Goal: Transaction & Acquisition: Purchase product/service

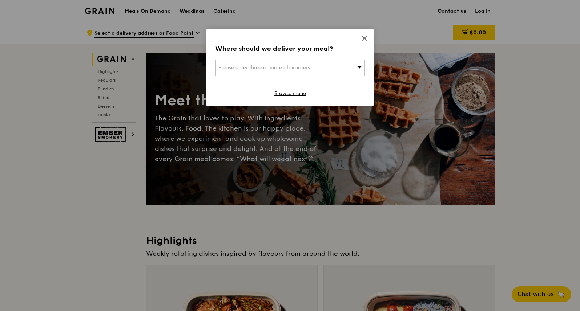
click at [302, 65] on span "Please enter three or more characters" at bounding box center [264, 68] width 92 height 6
type input "575577"
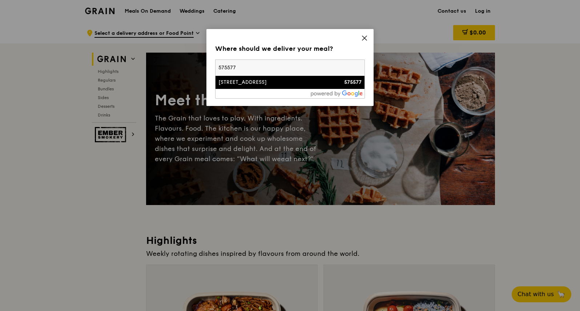
click at [282, 84] on div "[STREET_ADDRESS]" at bounding box center [272, 82] width 108 height 7
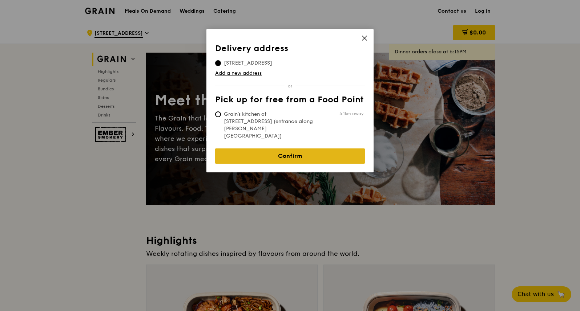
click at [259, 149] on link "Confirm" at bounding box center [290, 156] width 150 height 15
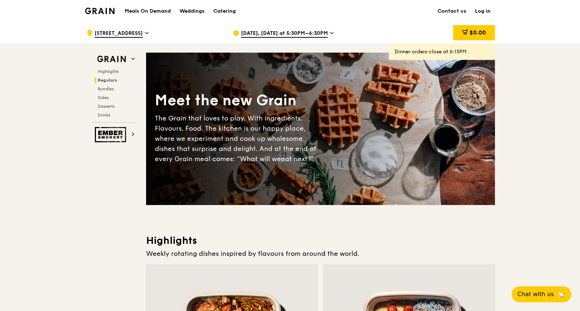
click at [319, 31] on span "[DATE], [DATE] at 5:30PM–6:30PM" at bounding box center [284, 34] width 87 height 8
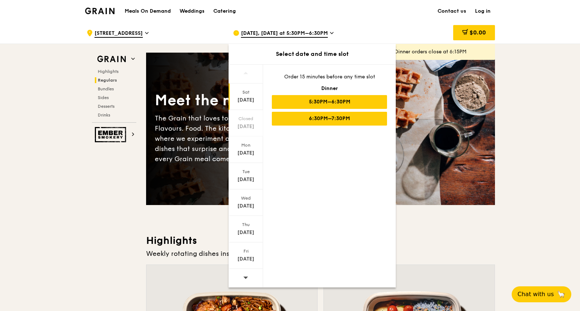
click at [315, 119] on div "6:30PM–7:30PM" at bounding box center [329, 119] width 115 height 14
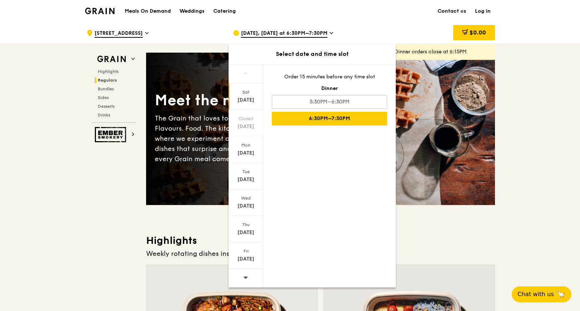
click at [244, 99] on div "Aug 16" at bounding box center [246, 100] width 32 height 7
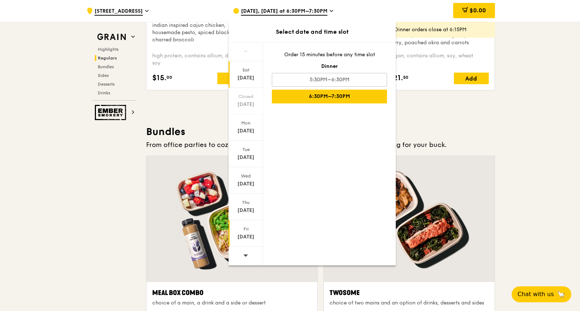
scroll to position [954, 0]
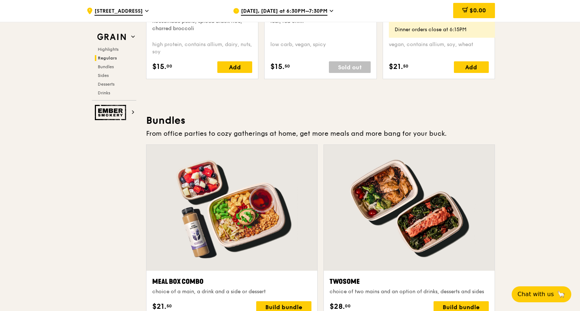
click at [102, 57] on span "Regulars" at bounding box center [107, 58] width 19 height 5
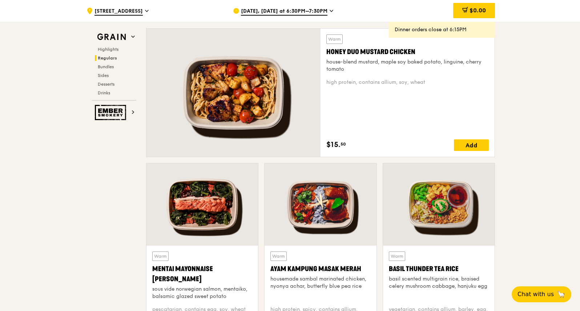
scroll to position [470, 0]
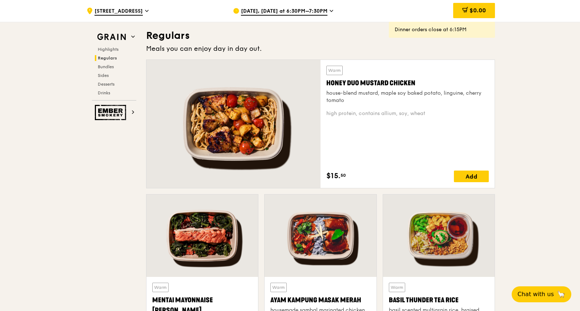
click at [407, 276] on div at bounding box center [439, 236] width 112 height 82
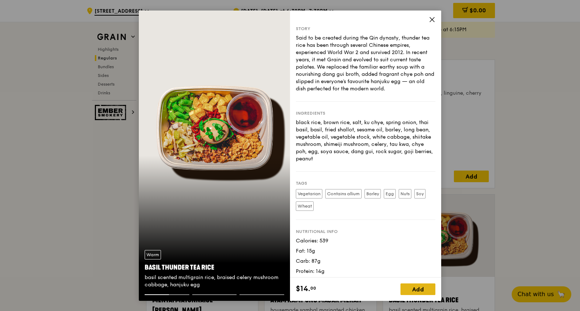
click at [418, 291] on div "Add" at bounding box center [417, 290] width 35 height 12
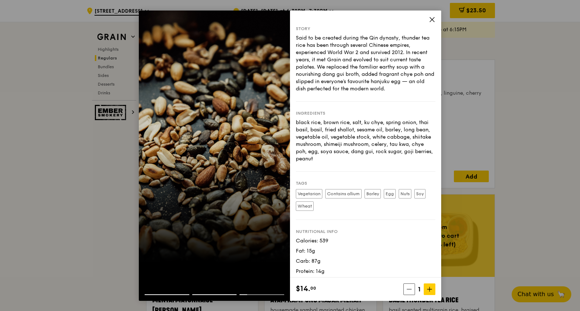
click at [426, 19] on div "Story Said to be created during the Qin dynasty, thunder tea rice has been thro…" at bounding box center [365, 144] width 151 height 267
click at [430, 19] on icon at bounding box center [432, 19] width 7 height 7
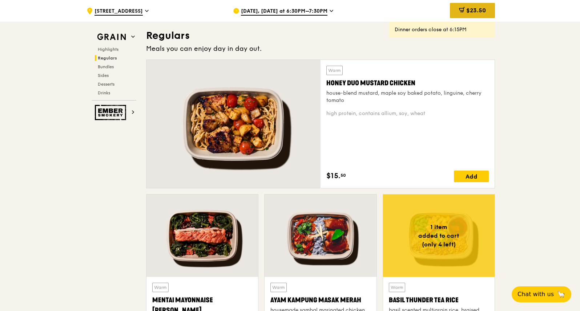
click at [470, 10] on span "$23.50" at bounding box center [476, 10] width 20 height 7
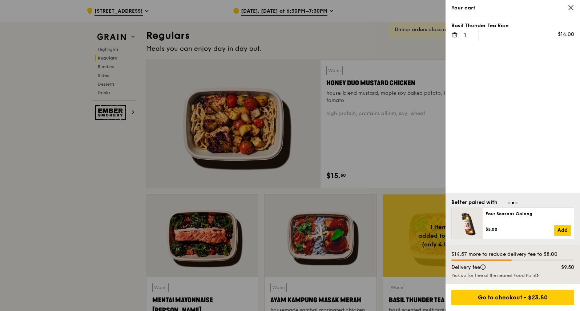
click at [527, 153] on div "Basil Thunder Tea Rice 1 $14.00" at bounding box center [512, 104] width 134 height 177
click at [570, 9] on icon at bounding box center [570, 7] width 7 height 7
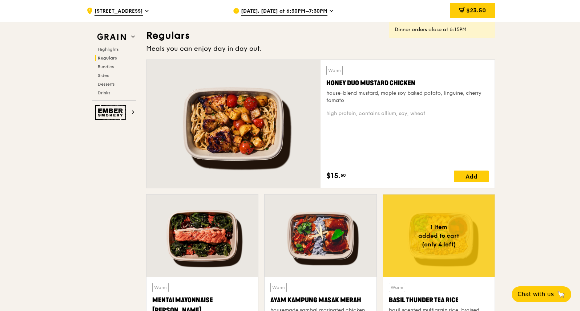
click at [190, 245] on div at bounding box center [202, 236] width 112 height 82
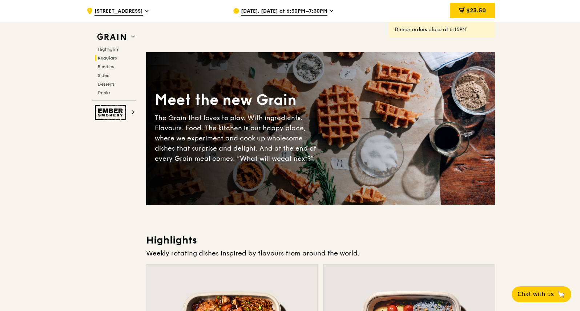
scroll to position [954, 0]
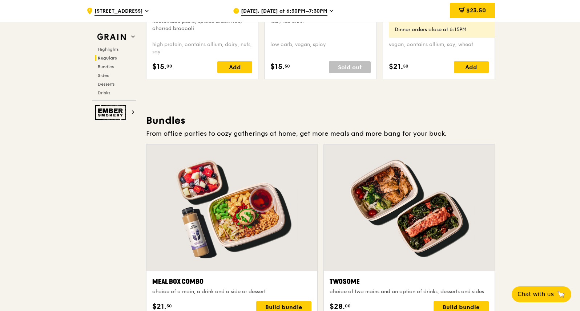
drag, startPoint x: 579, startPoint y: 101, endPoint x: 581, endPoint y: 122, distance: 20.4
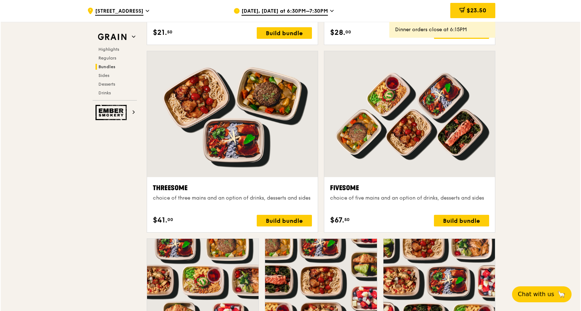
scroll to position [1247, 0]
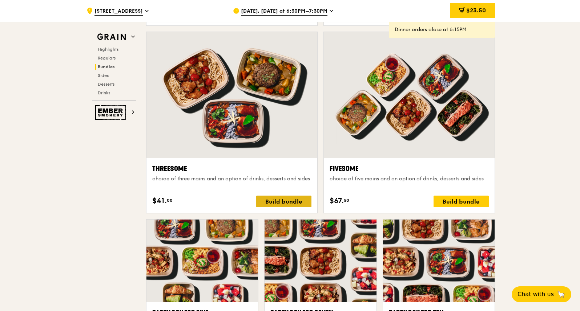
click at [268, 204] on div "Build bundle" at bounding box center [283, 202] width 55 height 12
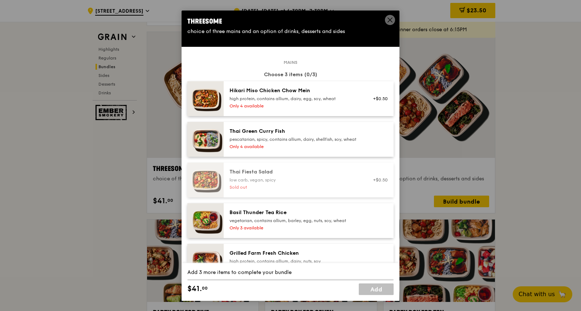
click at [259, 231] on div "Only 3 available" at bounding box center [295, 228] width 130 height 6
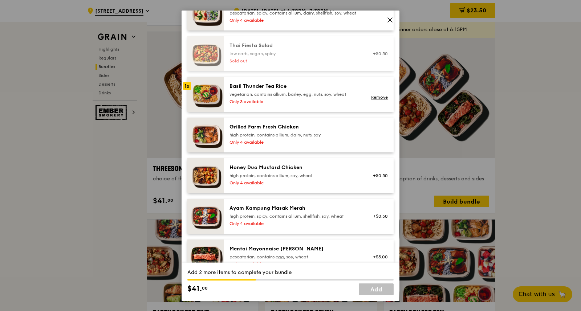
scroll to position [129, 0]
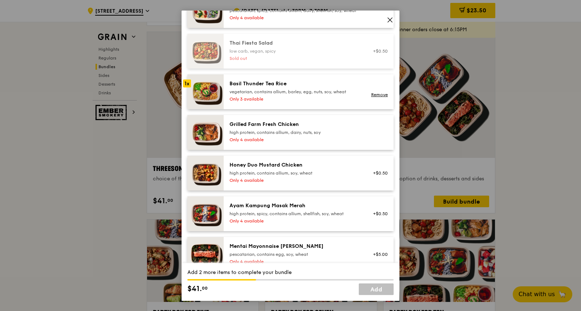
click at [285, 143] on div "Only 4 available" at bounding box center [295, 140] width 130 height 6
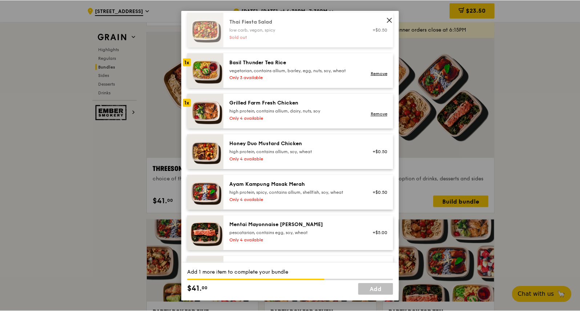
scroll to position [146, 0]
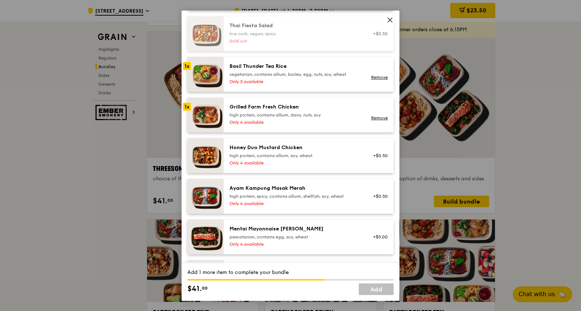
click at [211, 250] on img at bounding box center [205, 237] width 36 height 35
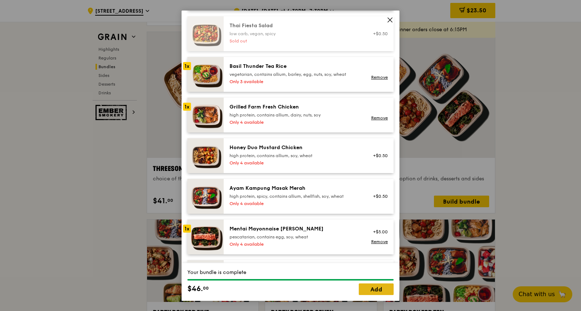
click at [371, 291] on link "Add" at bounding box center [376, 290] width 35 height 12
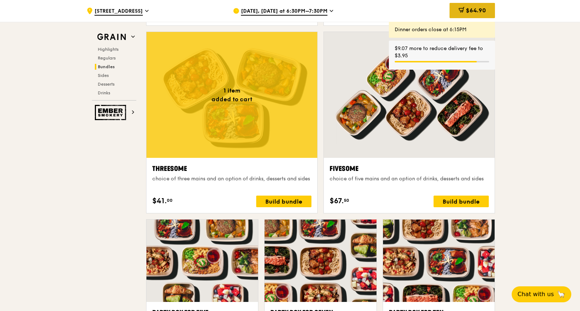
click at [467, 9] on span "$64.90" at bounding box center [476, 10] width 20 height 7
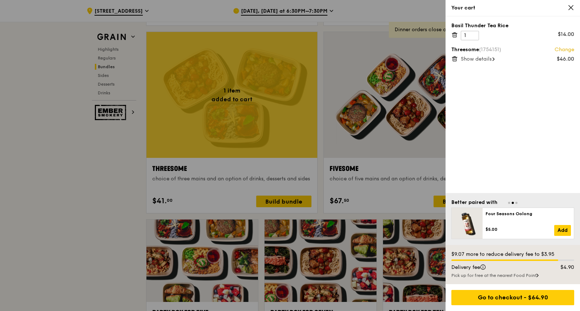
click at [453, 35] on icon at bounding box center [454, 35] width 7 height 7
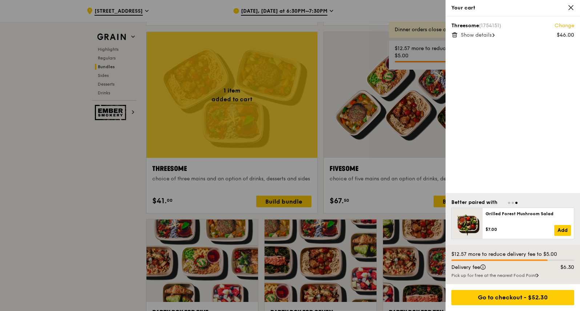
click at [481, 35] on span "Show details" at bounding box center [476, 35] width 31 height 6
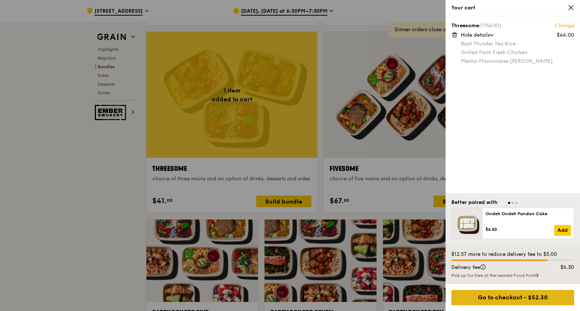
click at [507, 298] on div "Go to checkout - $52.30" at bounding box center [512, 297] width 123 height 15
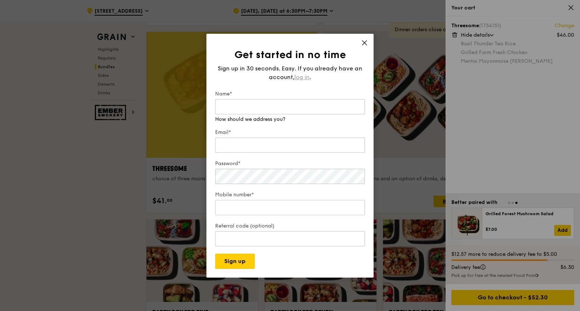
click at [302, 81] on span "log in" at bounding box center [301, 77] width 15 height 9
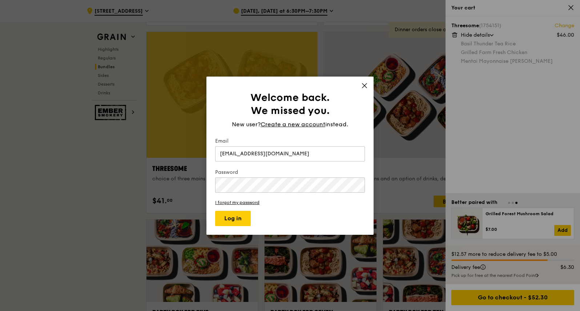
type input "gsml2004@yahoo.com.sg"
click at [215, 211] on button "Log in" at bounding box center [233, 218] width 36 height 15
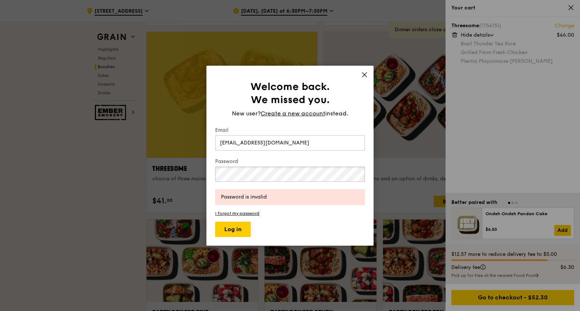
click at [215, 222] on button "Log in" at bounding box center [233, 229] width 36 height 15
click at [253, 210] on form "Email gsml2004@yahoo.com.sg Password Password is invalid I forgot my password L…" at bounding box center [290, 182] width 150 height 110
click at [252, 211] on link "I forgot my password" at bounding box center [290, 213] width 150 height 5
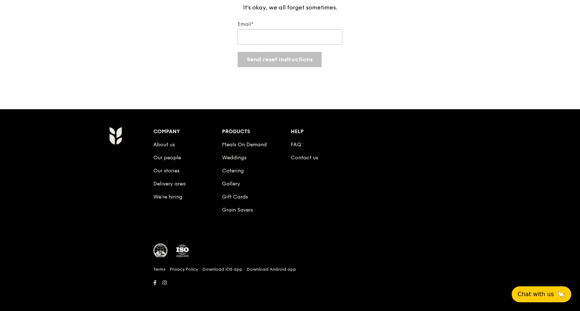
scroll to position [64, 0]
type input "G"
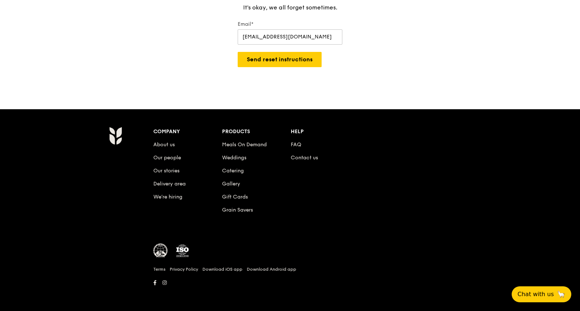
type input "gsml2004@yahoo.com.sg"
click at [238, 52] on button "Send reset instructions" at bounding box center [280, 59] width 84 height 15
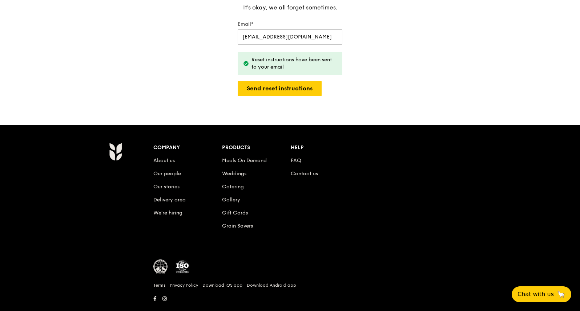
drag, startPoint x: 312, startPoint y: 38, endPoint x: 228, endPoint y: 84, distance: 96.6
click at [228, 84] on div "Reset your password It's okay, we all forget sometimes. Email* gsml2004@yahoo.c…" at bounding box center [290, 41] width 580 height 109
click at [163, 31] on div "Grain logo Meals On Demand Weddings Catering Contact us Log in Reset your passw…" at bounding box center [290, 131] width 580 height 391
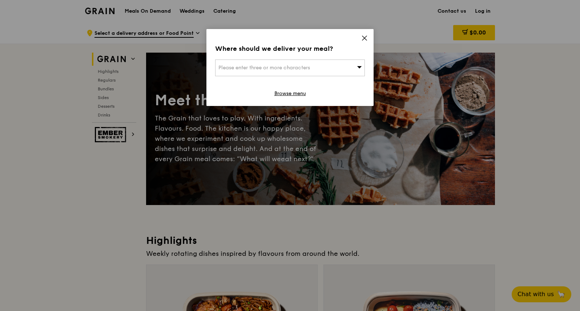
click at [270, 69] on span "Please enter three or more characters" at bounding box center [264, 68] width 92 height 6
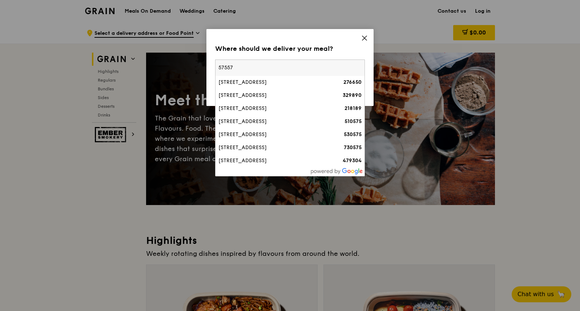
type input "575577"
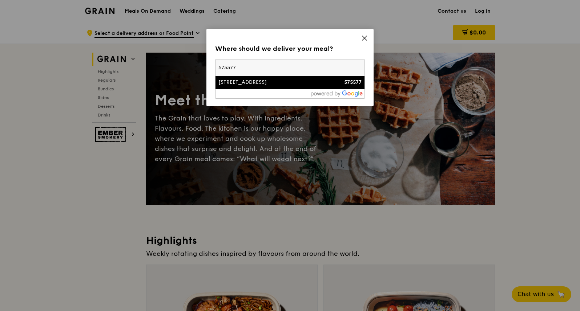
click at [271, 87] on li "7 Sin Ming Walk 575577" at bounding box center [289, 82] width 149 height 13
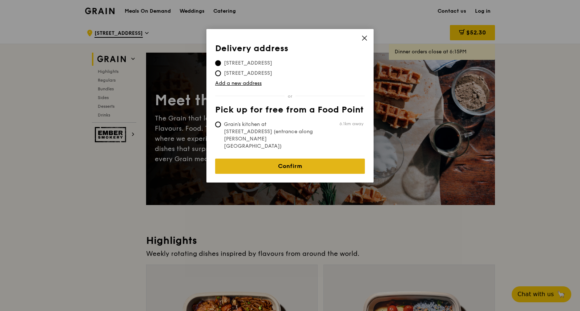
click at [281, 159] on link "Confirm" at bounding box center [290, 166] width 150 height 15
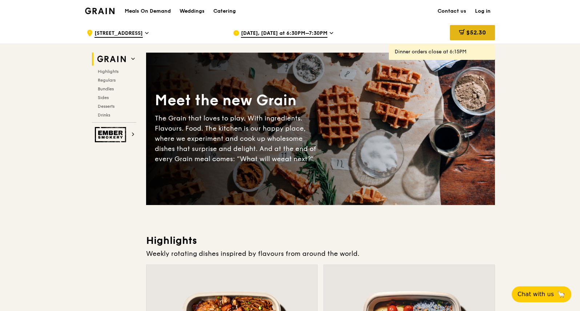
click at [471, 36] on span "$52.30" at bounding box center [476, 32] width 20 height 7
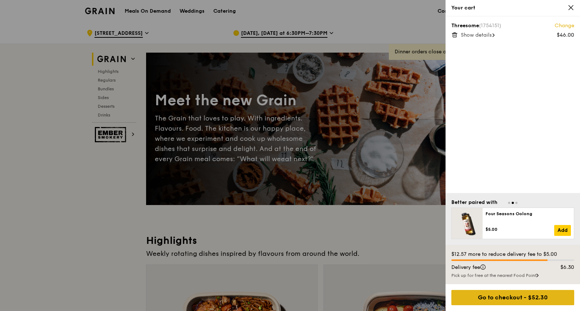
click at [489, 299] on div "Go to checkout - $52.30" at bounding box center [512, 297] width 123 height 15
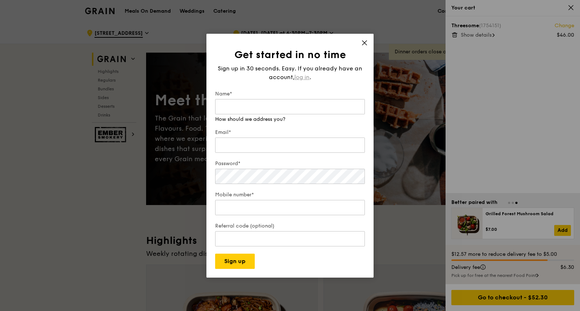
click at [301, 82] on span "log in" at bounding box center [301, 77] width 15 height 9
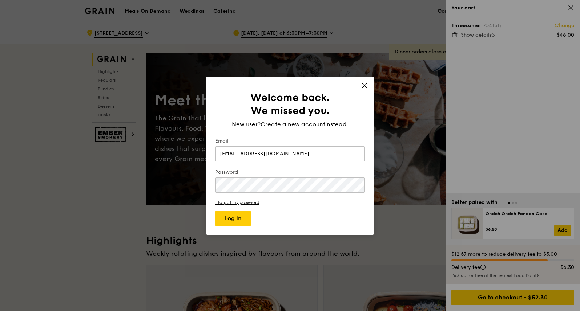
type input "gsml2004@yahoo.com.sg"
click at [263, 193] on div "Password" at bounding box center [290, 181] width 150 height 25
click at [241, 219] on button "Log in" at bounding box center [233, 218] width 36 height 15
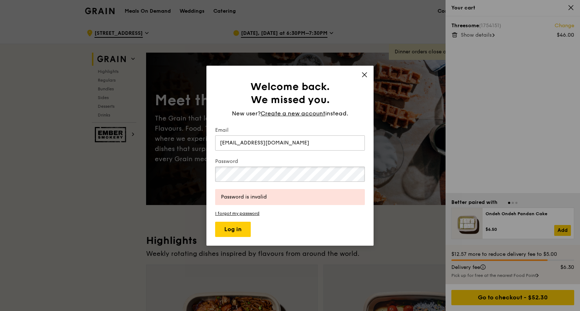
click at [215, 222] on button "Log in" at bounding box center [233, 229] width 36 height 15
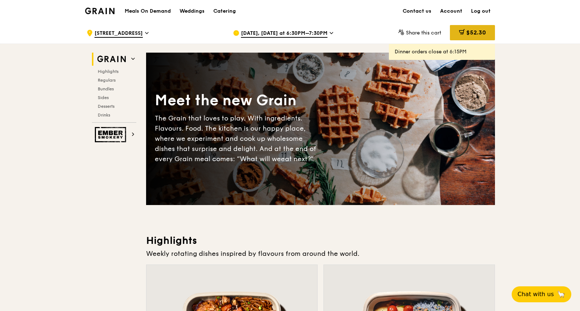
click at [468, 31] on span "$52.30" at bounding box center [476, 32] width 20 height 7
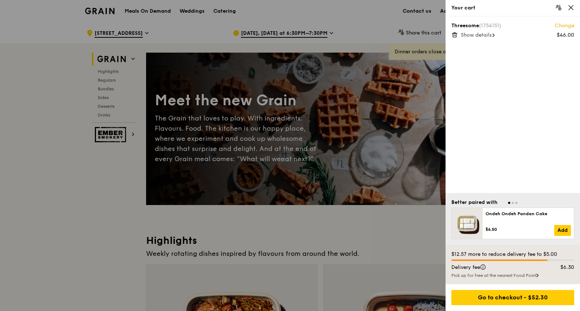
click at [470, 32] on span "Show details" at bounding box center [476, 35] width 31 height 6
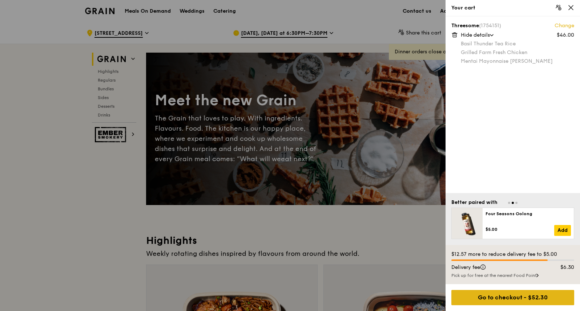
click at [501, 298] on div "Go to checkout - $52.30" at bounding box center [512, 297] width 123 height 15
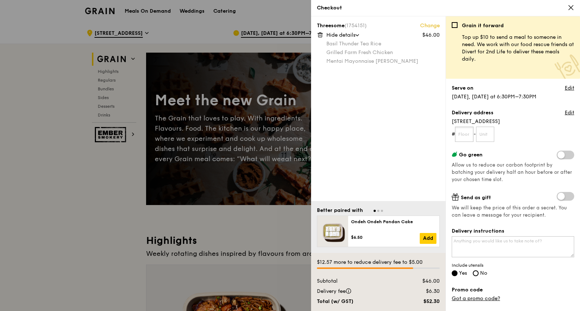
click at [464, 137] on input "text" at bounding box center [464, 134] width 19 height 15
type input "06"
click at [484, 134] on input "text" at bounding box center [485, 134] width 19 height 15
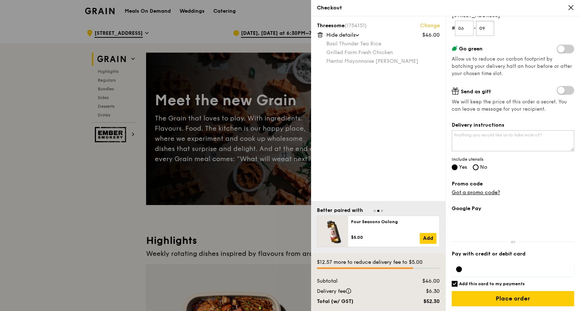
scroll to position [107, 0]
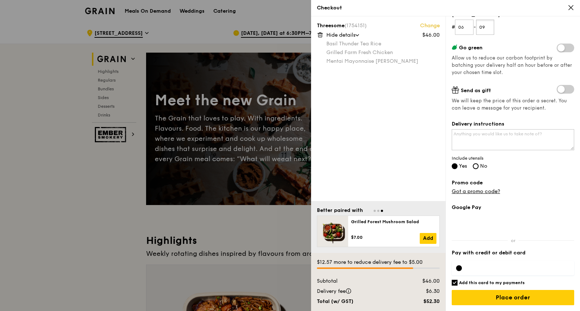
type input "09"
click at [452, 284] on input "Add this card to my payments" at bounding box center [455, 283] width 6 height 6
checkbox input "false"
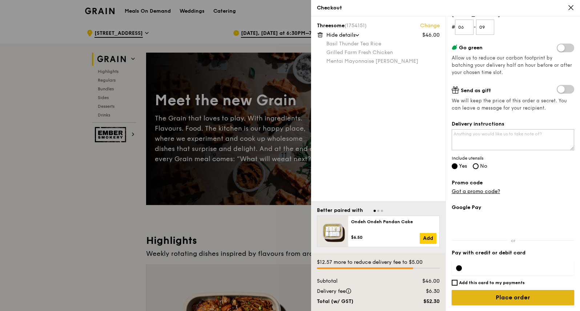
click at [526, 300] on input "Place order" at bounding box center [513, 297] width 122 height 15
click at [493, 300] on input "Place order" at bounding box center [513, 297] width 122 height 15
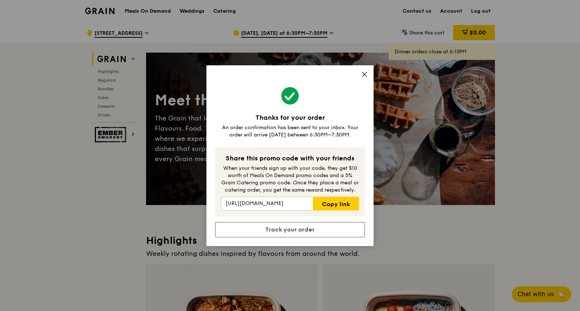
click at [363, 73] on icon at bounding box center [364, 74] width 7 height 7
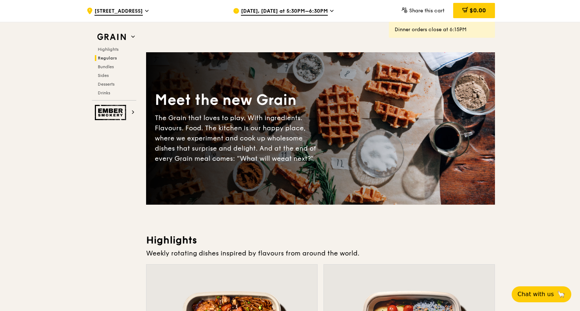
scroll to position [954, 0]
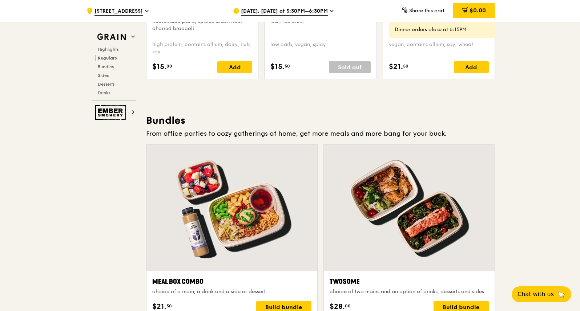
click at [107, 57] on span "Regulars" at bounding box center [107, 58] width 19 height 5
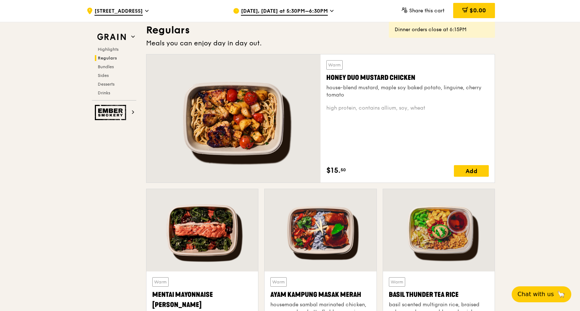
scroll to position [470, 0]
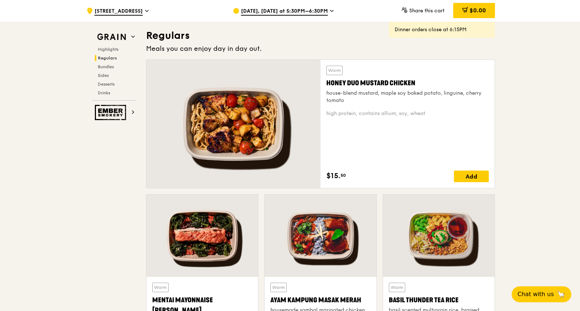
drag, startPoint x: 579, startPoint y: 69, endPoint x: 579, endPoint y: 84, distance: 14.9
drag, startPoint x: 579, startPoint y: 62, endPoint x: 579, endPoint y: 77, distance: 15.3
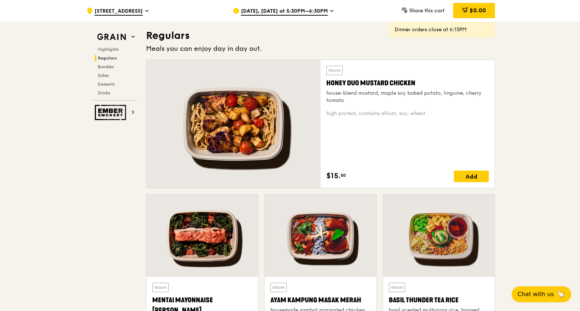
drag, startPoint x: 579, startPoint y: 68, endPoint x: 581, endPoint y: 80, distance: 11.7
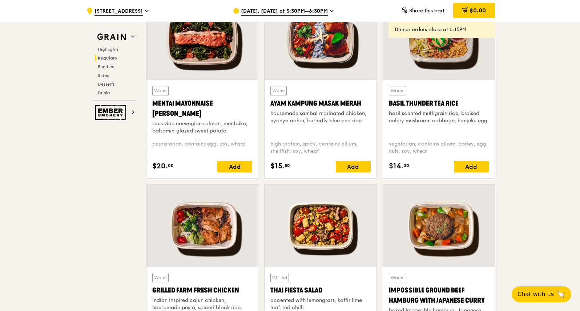
scroll to position [657, 0]
